Goal: Information Seeking & Learning: Learn about a topic

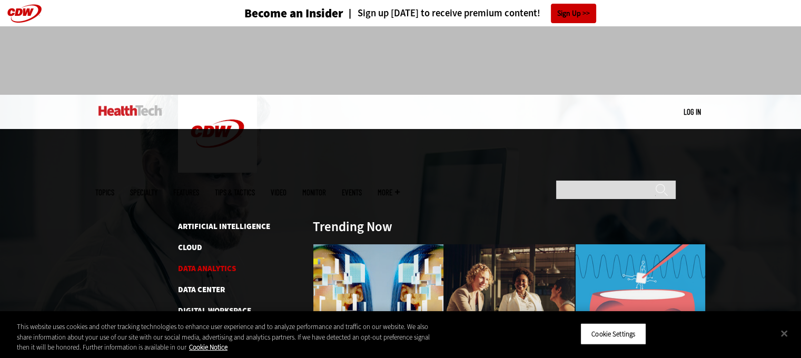
click at [201, 263] on link "Data Analytics" at bounding box center [207, 268] width 58 height 11
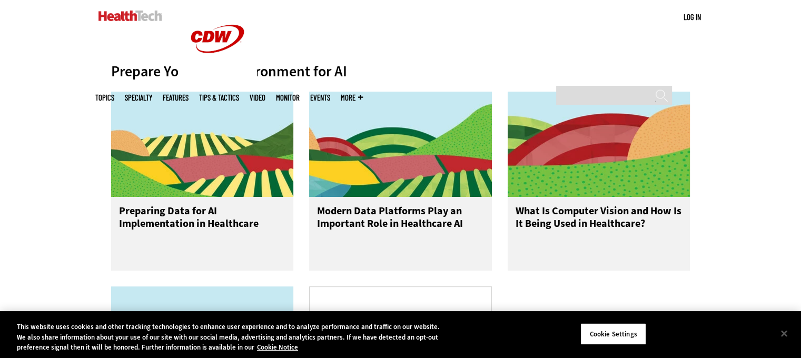
scroll to position [423, 0]
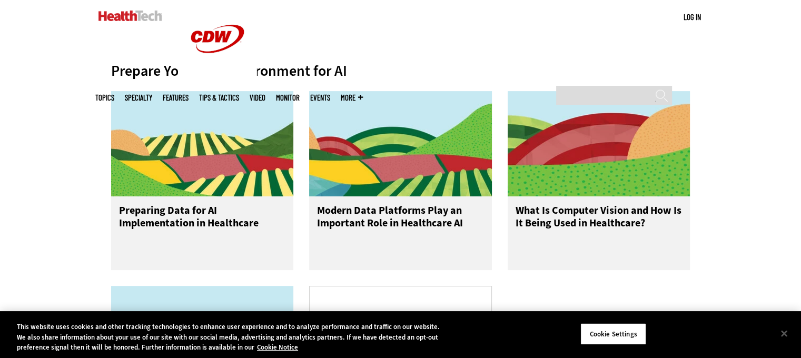
click at [409, 226] on h3 "Modern Data Platforms Play an Important Role in Healthcare AI" at bounding box center [400, 225] width 167 height 42
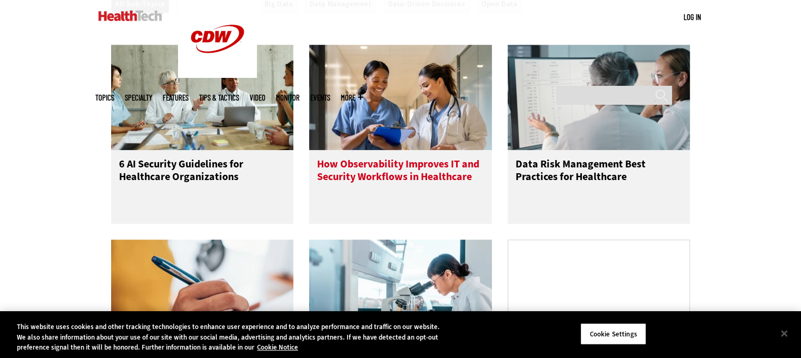
scroll to position [933, 0]
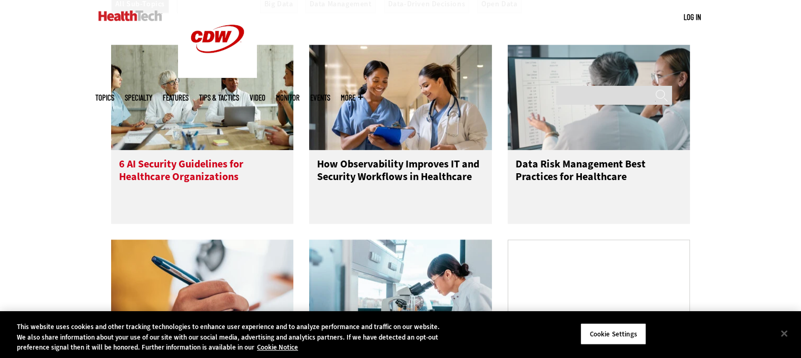
click at [179, 172] on h3 "6 AI Security Guidelines for Healthcare Organizations" at bounding box center [202, 179] width 167 height 42
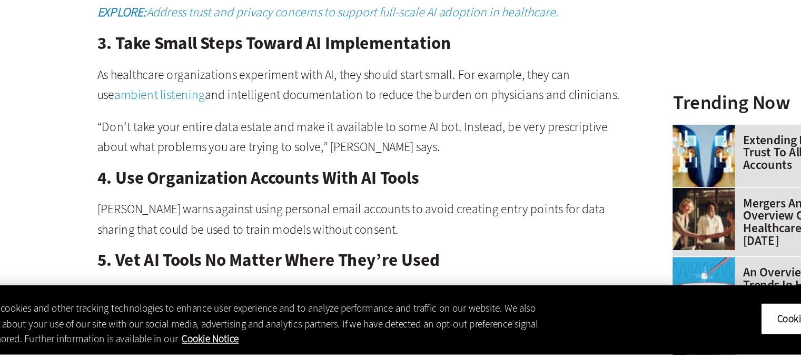
scroll to position [1072, 0]
